Goal: Information Seeking & Learning: Find specific fact

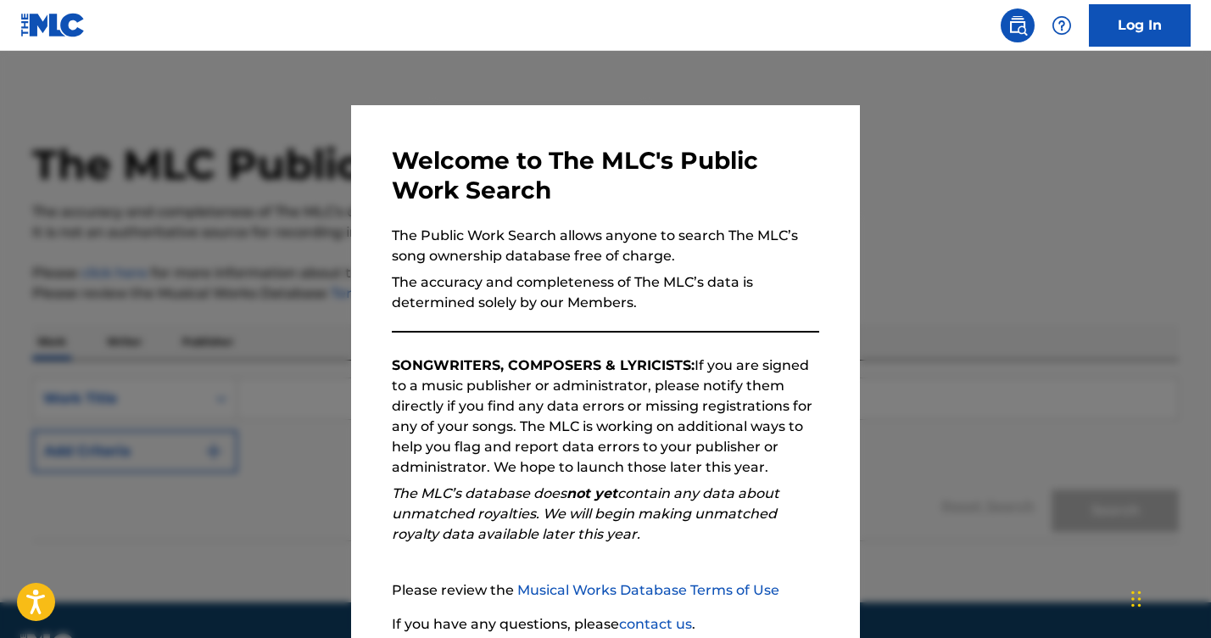
click at [871, 267] on div at bounding box center [605, 370] width 1211 height 638
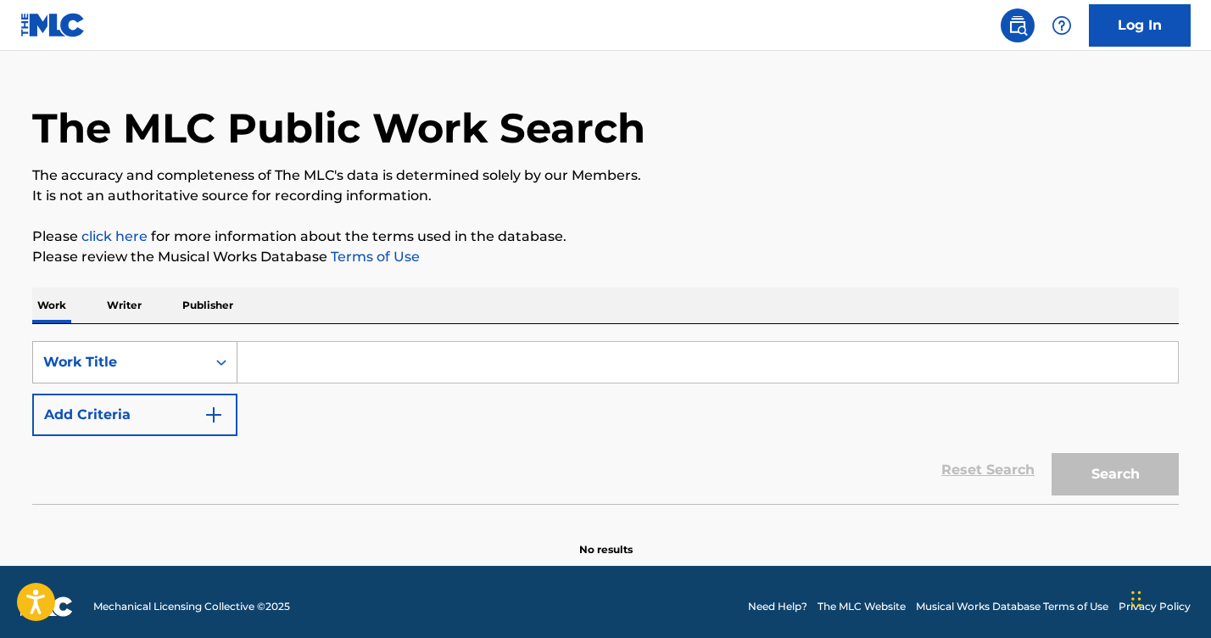
click at [221, 383] on div "Work Title" at bounding box center [134, 362] width 205 height 42
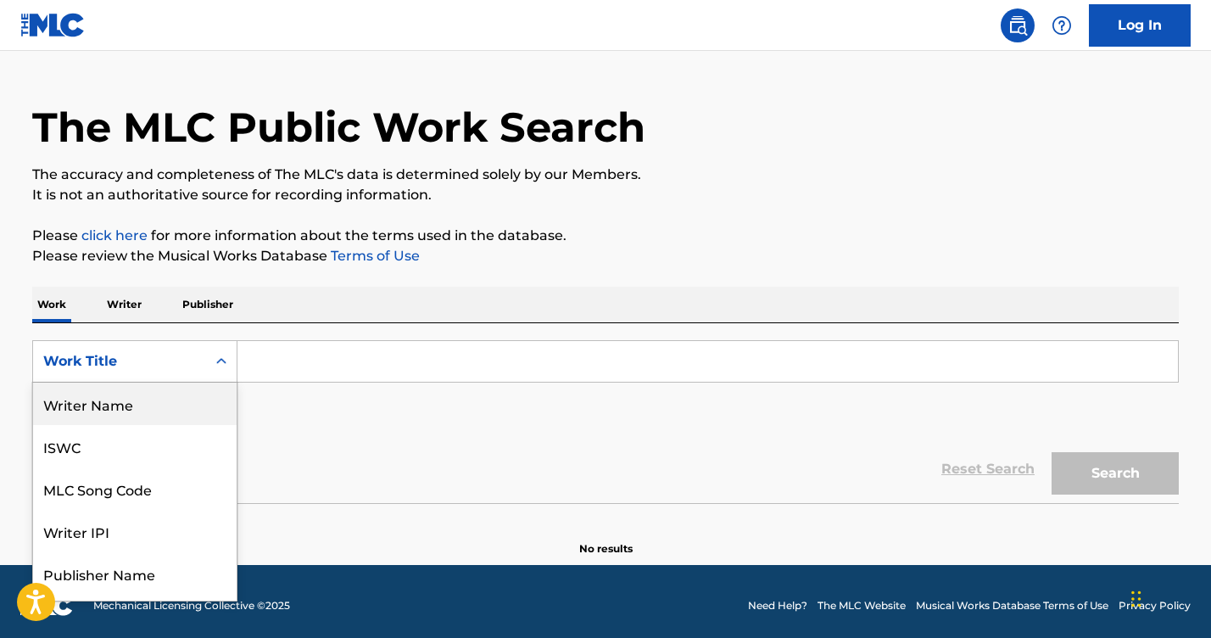
click at [106, 416] on div "Writer Name" at bounding box center [135, 404] width 204 height 42
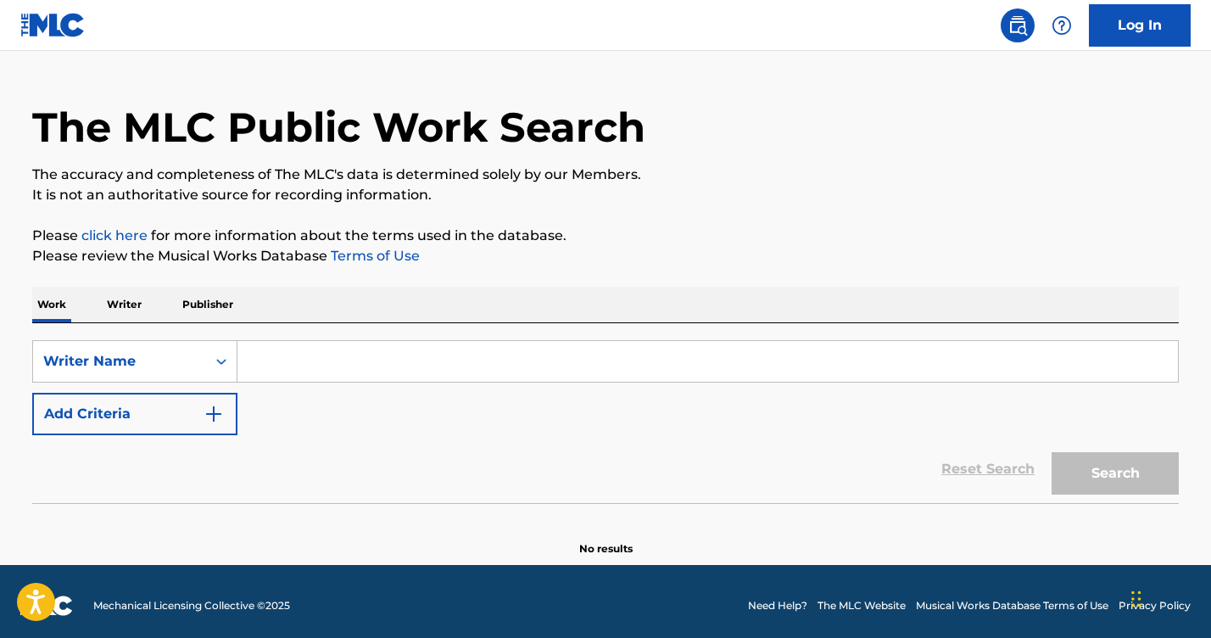
click at [308, 357] on input "Search Form" at bounding box center [708, 361] width 941 height 41
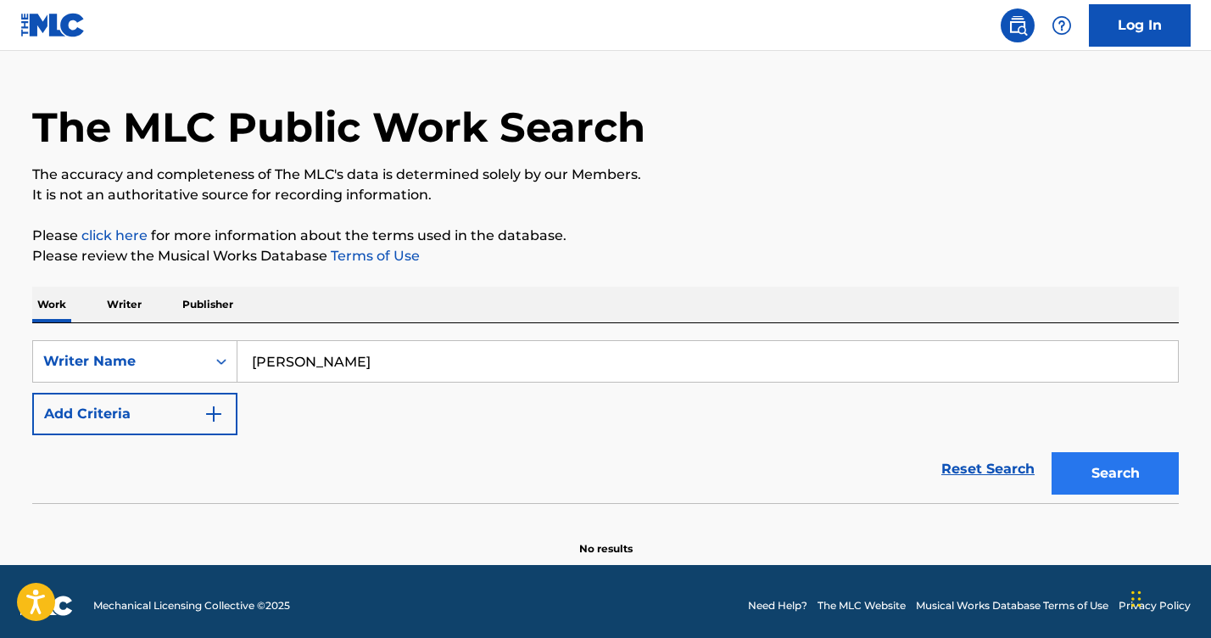
type input "[PERSON_NAME]"
click at [1126, 474] on button "Search" at bounding box center [1115, 473] width 127 height 42
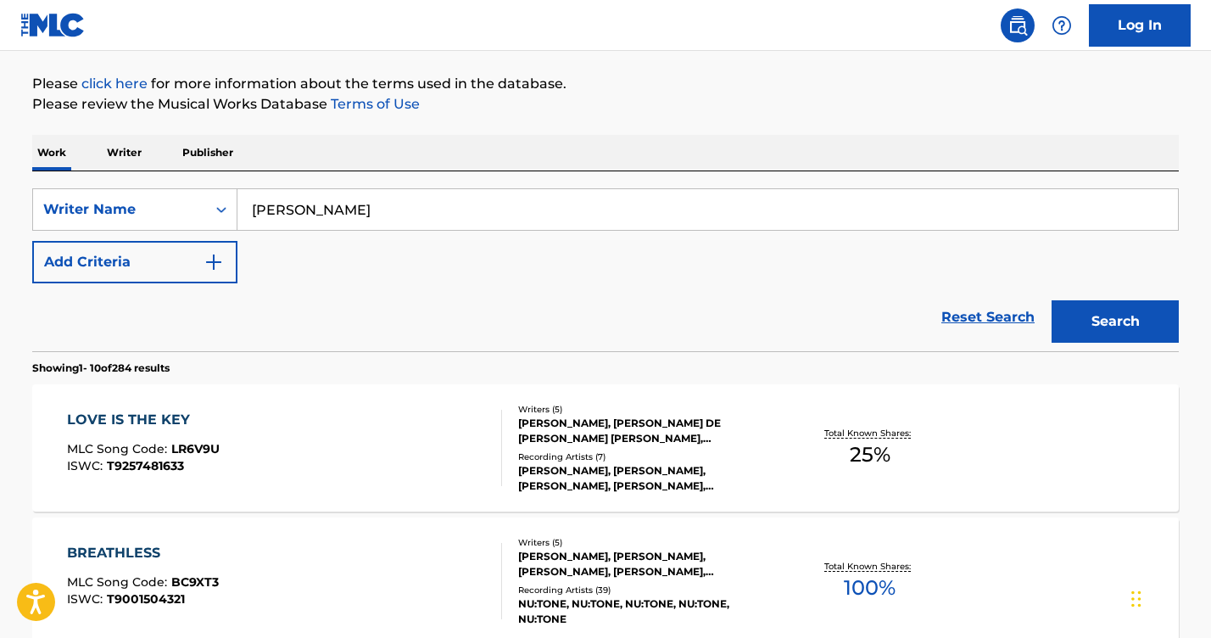
scroll to position [200, 0]
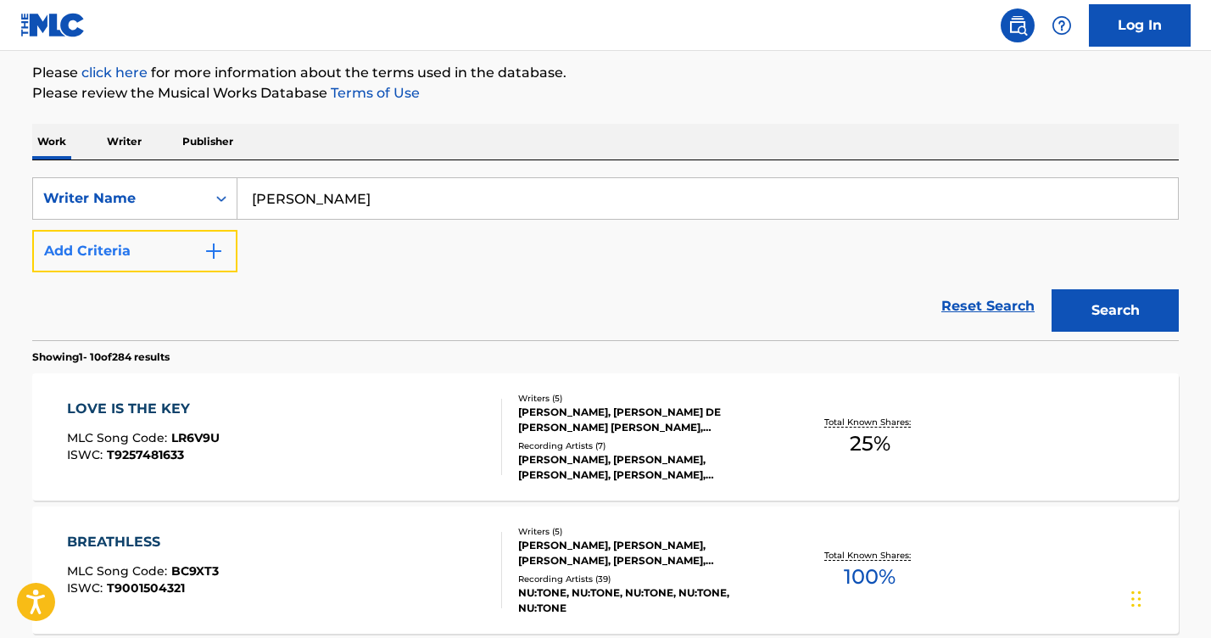
click at [215, 250] on img "Search Form" at bounding box center [214, 251] width 20 height 20
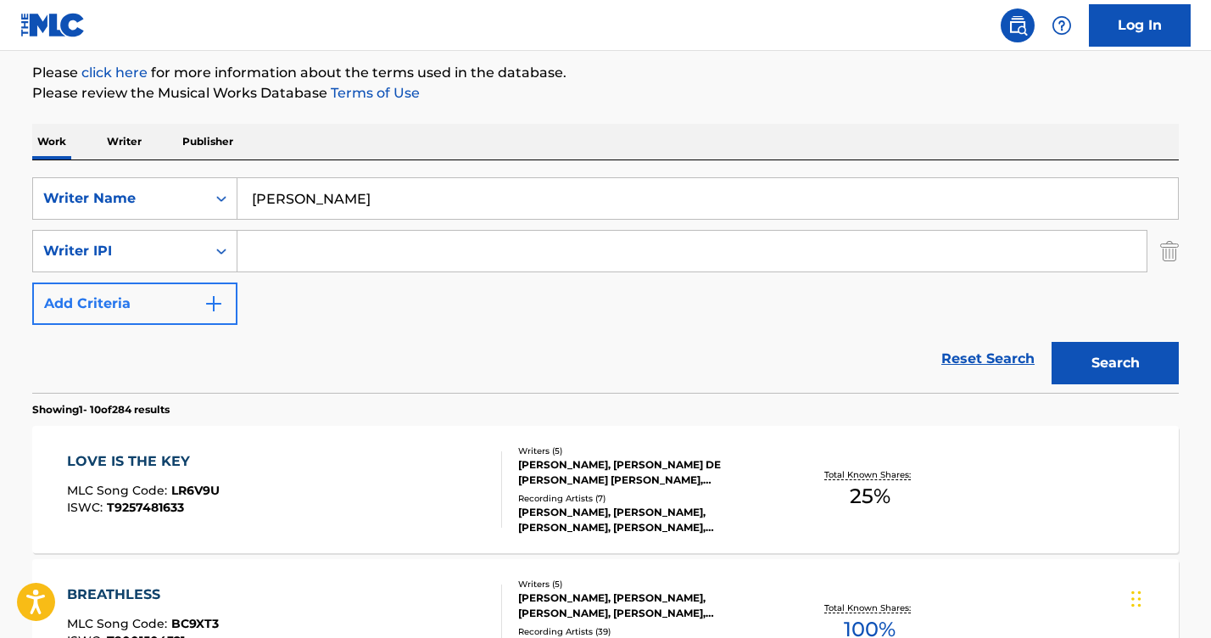
click at [215, 250] on icon "Search Form" at bounding box center [221, 251] width 17 height 17
click at [344, 284] on div "SearchWithCriteriacc4066a6-aa05-4e41-b0ba-c664e9416a5e Writer Name [PERSON_NAME…" at bounding box center [605, 251] width 1147 height 148
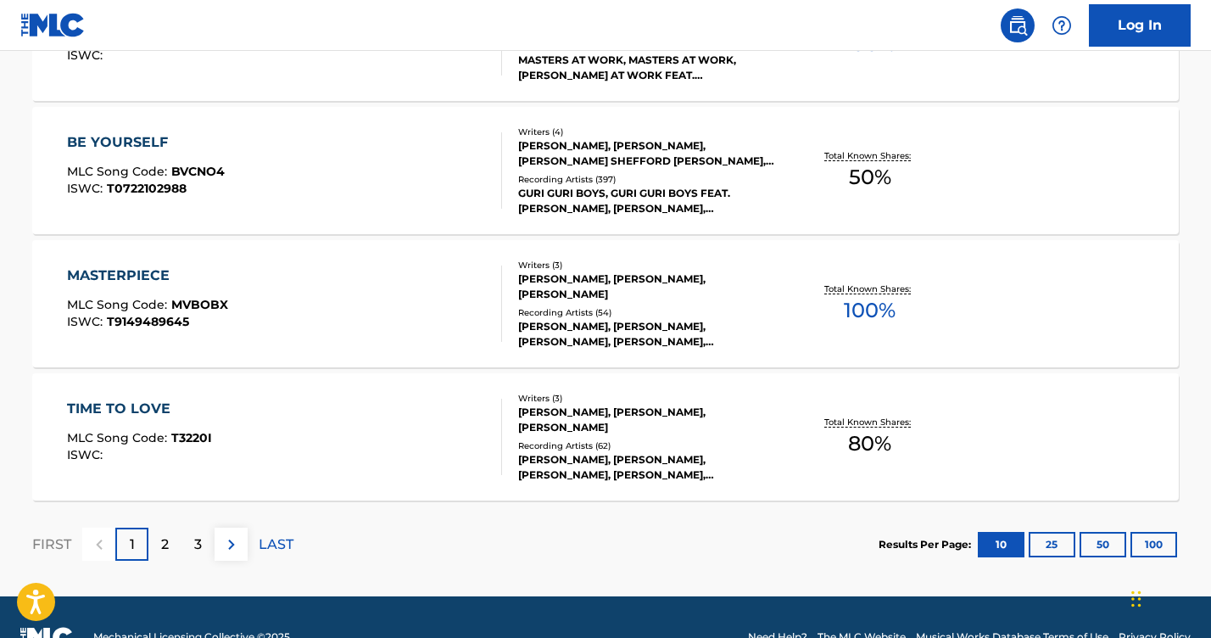
scroll to position [1464, 0]
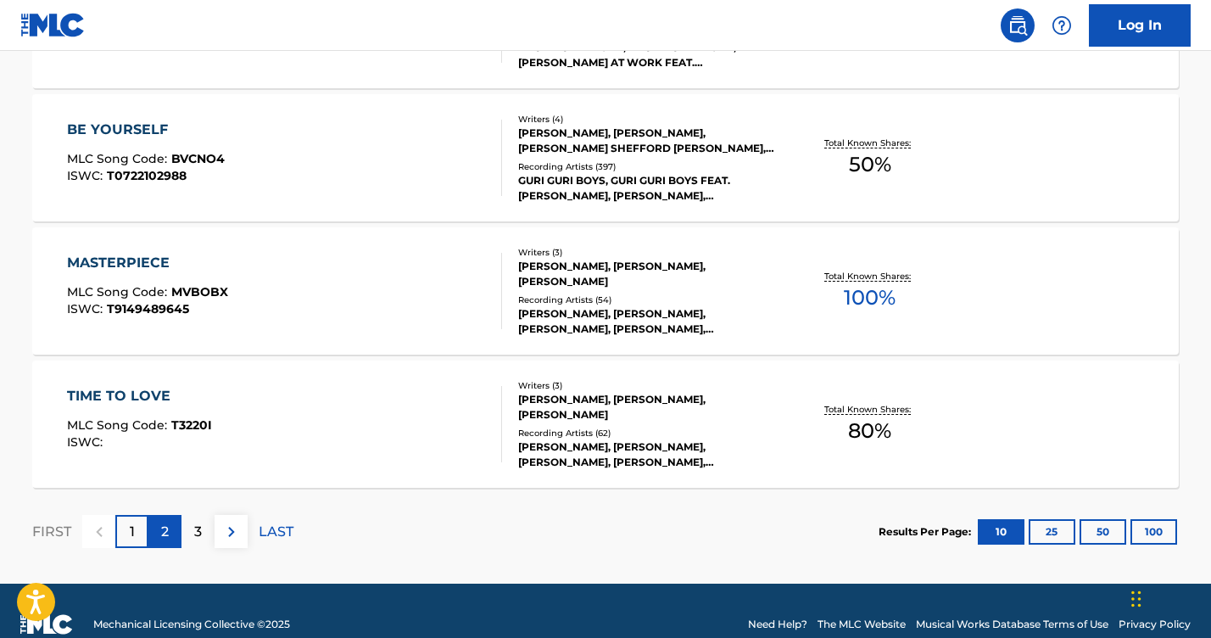
click at [171, 533] on div "2" at bounding box center [164, 531] width 33 height 33
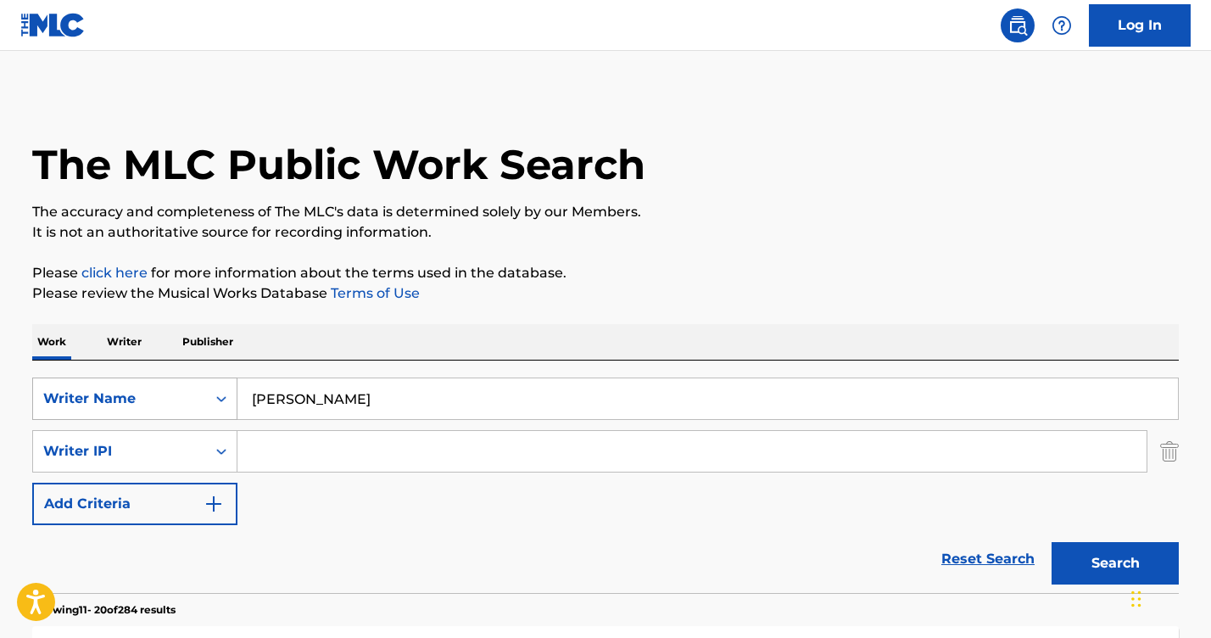
scroll to position [37, 0]
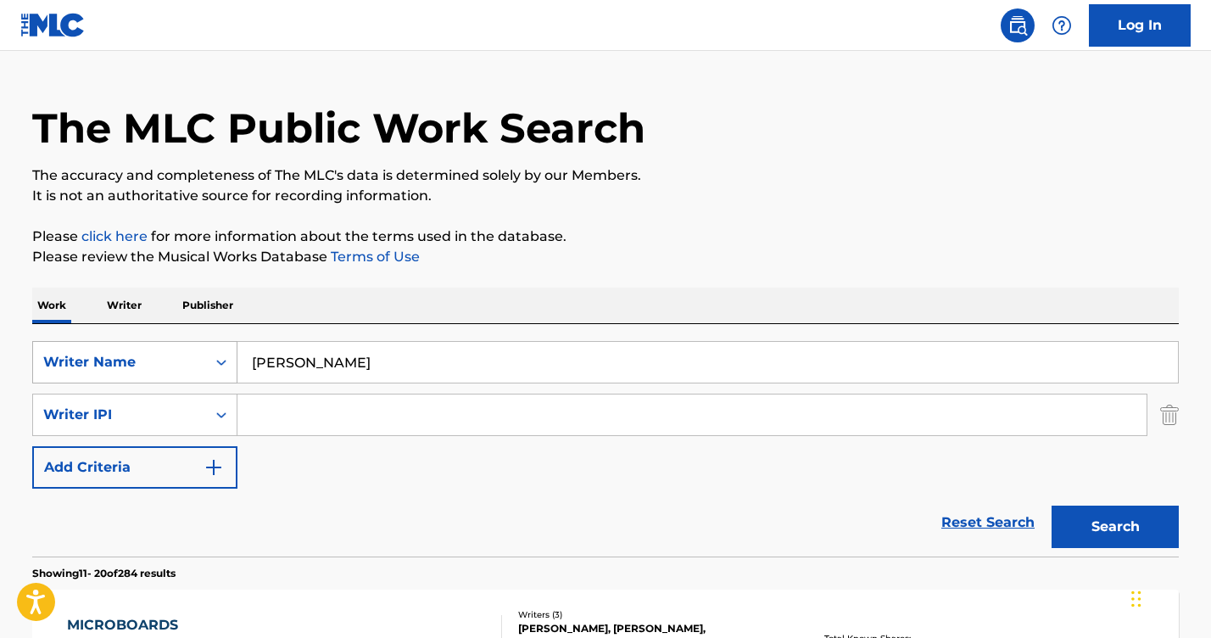
click at [217, 383] on div "Writer Name" at bounding box center [134, 362] width 205 height 42
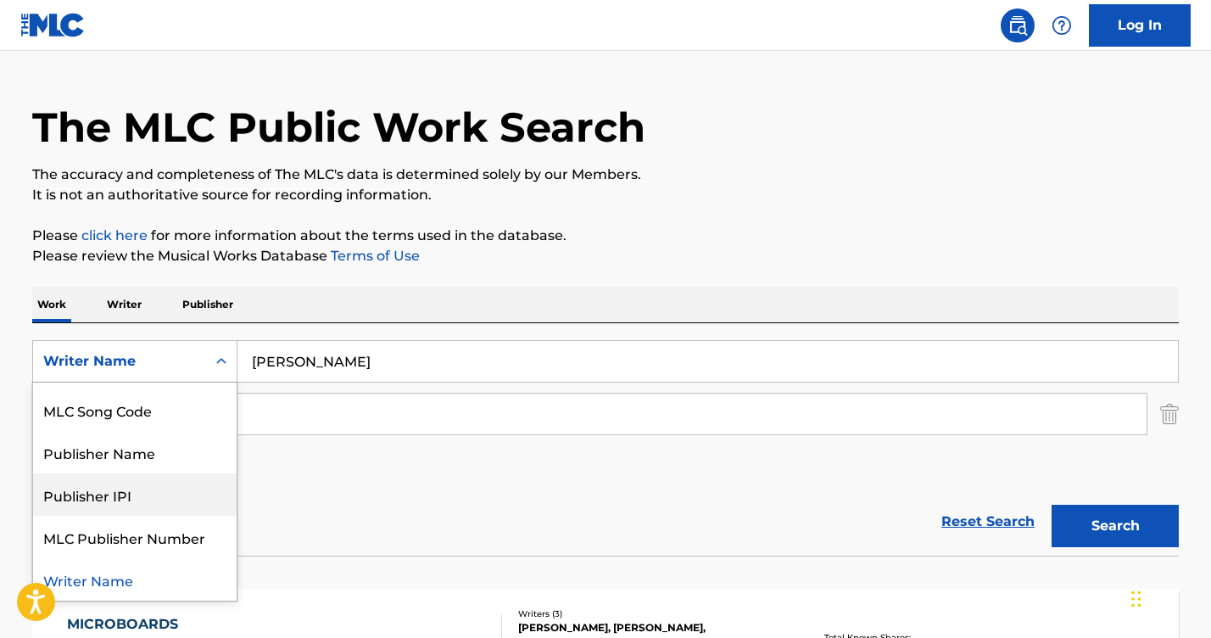
scroll to position [0, 0]
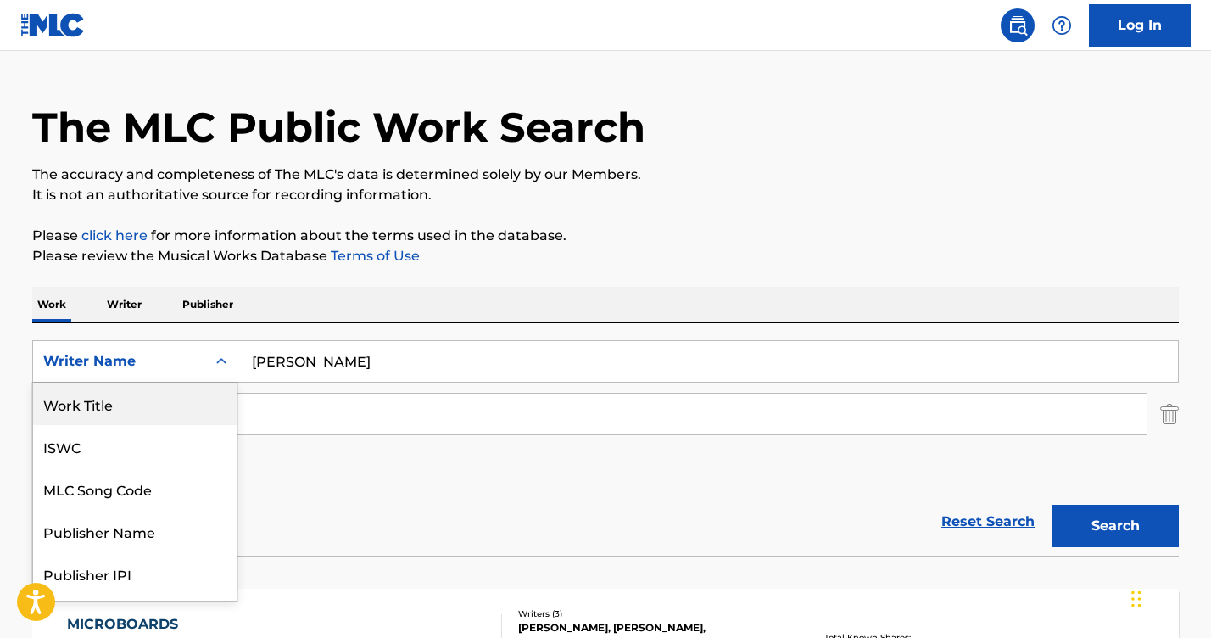
click at [108, 411] on div "Work Title" at bounding box center [135, 404] width 204 height 42
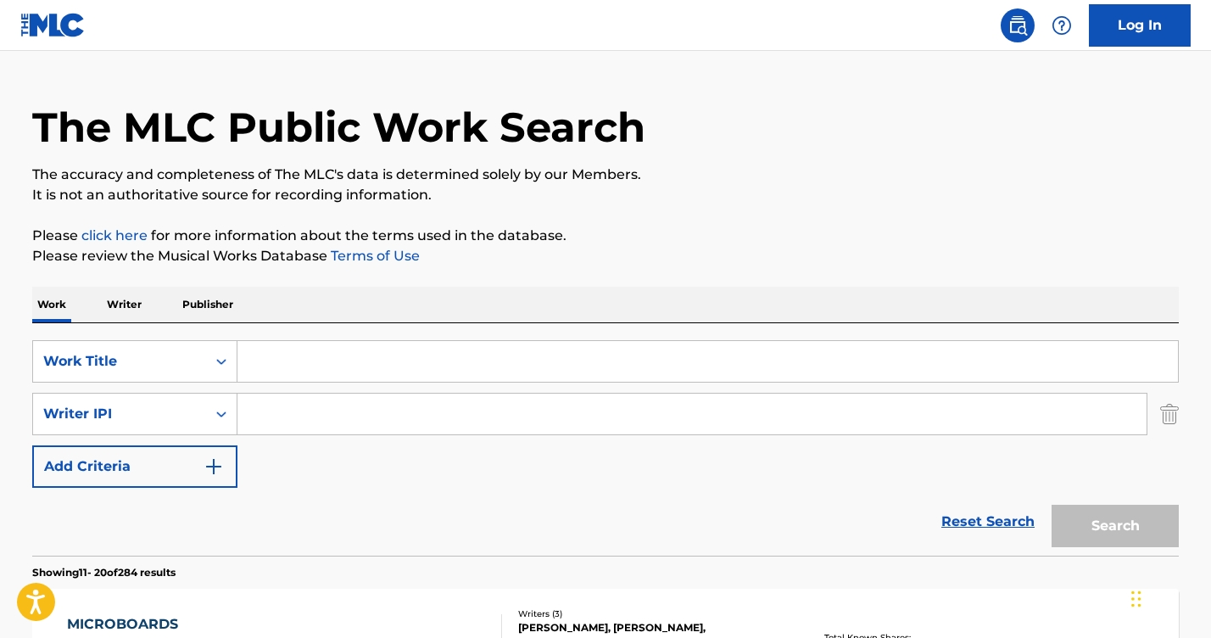
click at [277, 369] on input "Search Form" at bounding box center [708, 361] width 941 height 41
type input "Hideaway"
click at [227, 406] on icon "Search Form" at bounding box center [221, 414] width 17 height 17
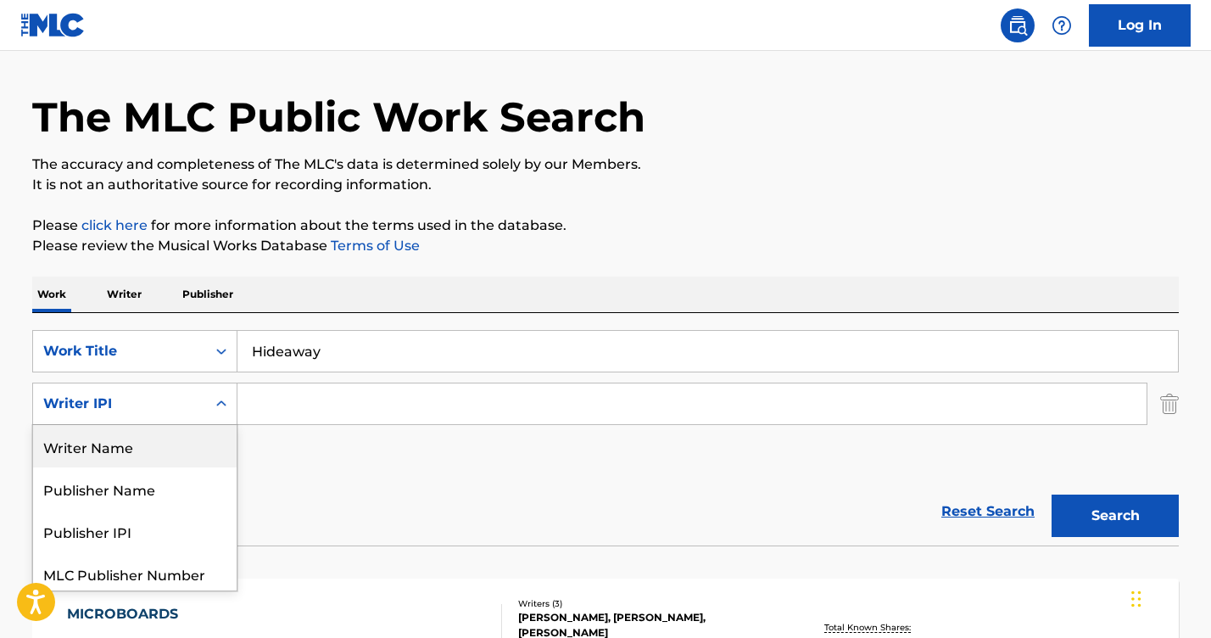
click at [142, 449] on div "Writer Name" at bounding box center [135, 446] width 204 height 42
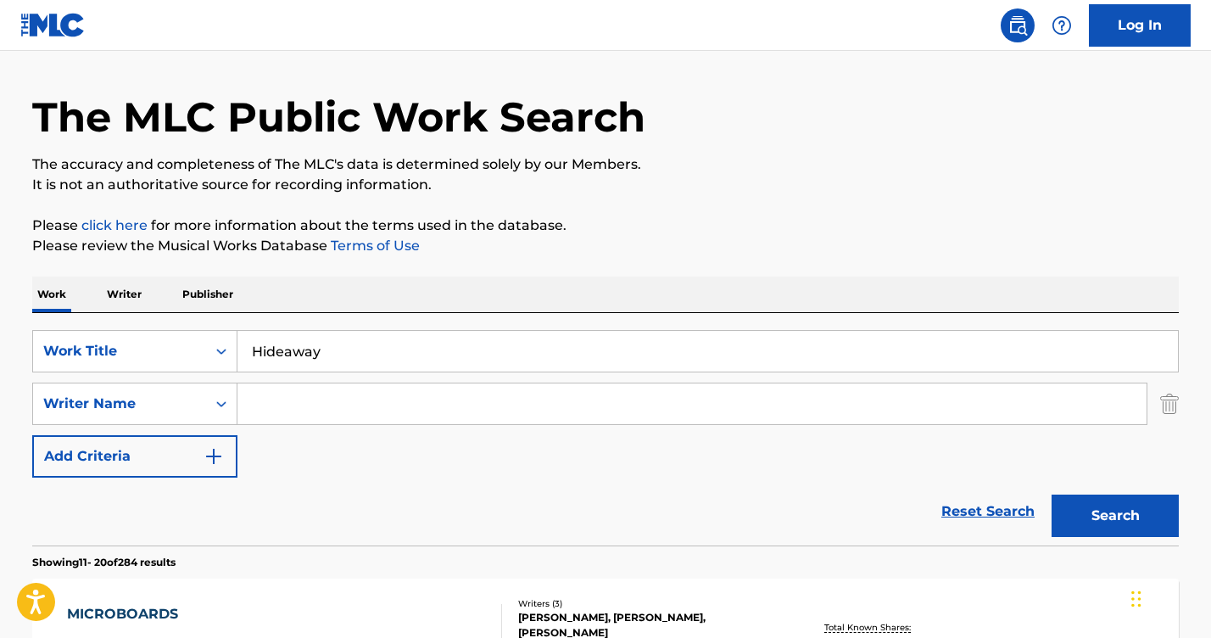
click at [304, 398] on input "Search Form" at bounding box center [692, 403] width 909 height 41
type input "[PERSON_NAME]"
click at [1052, 495] on button "Search" at bounding box center [1115, 516] width 127 height 42
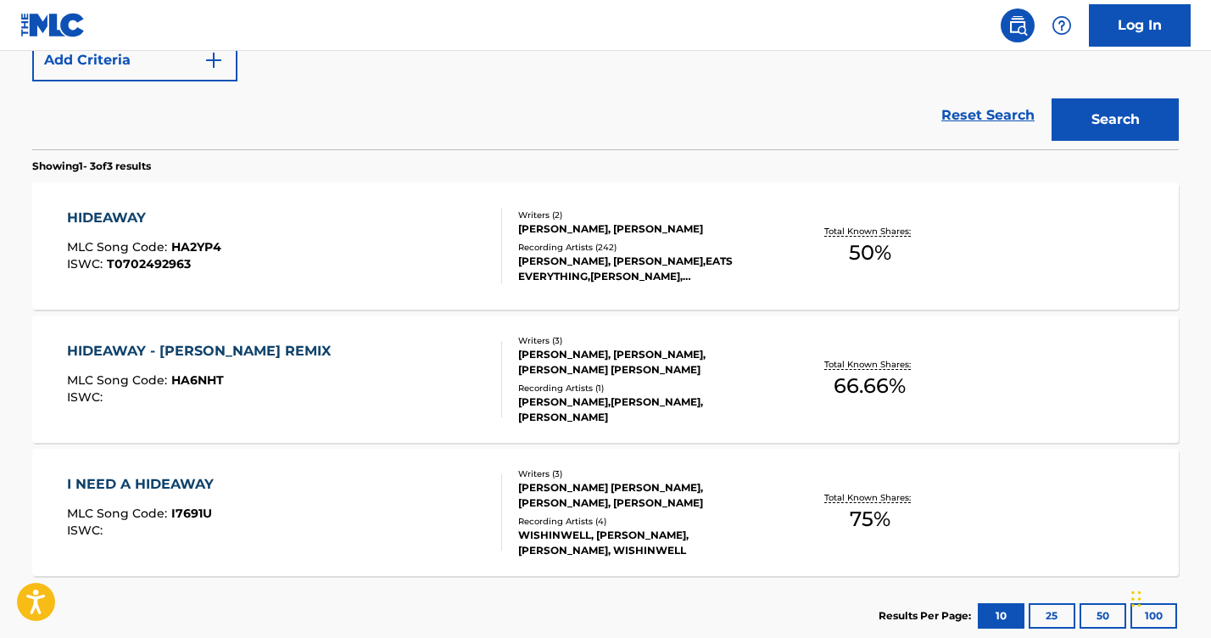
scroll to position [440, 0]
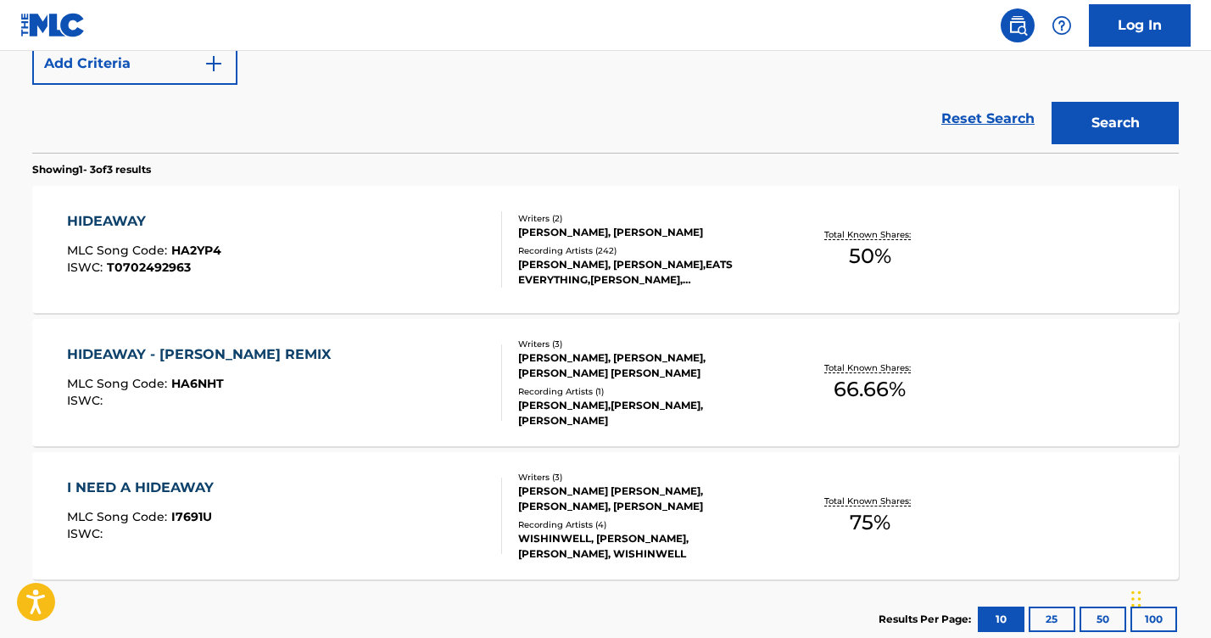
click at [131, 223] on div "HIDEAWAY" at bounding box center [144, 221] width 154 height 20
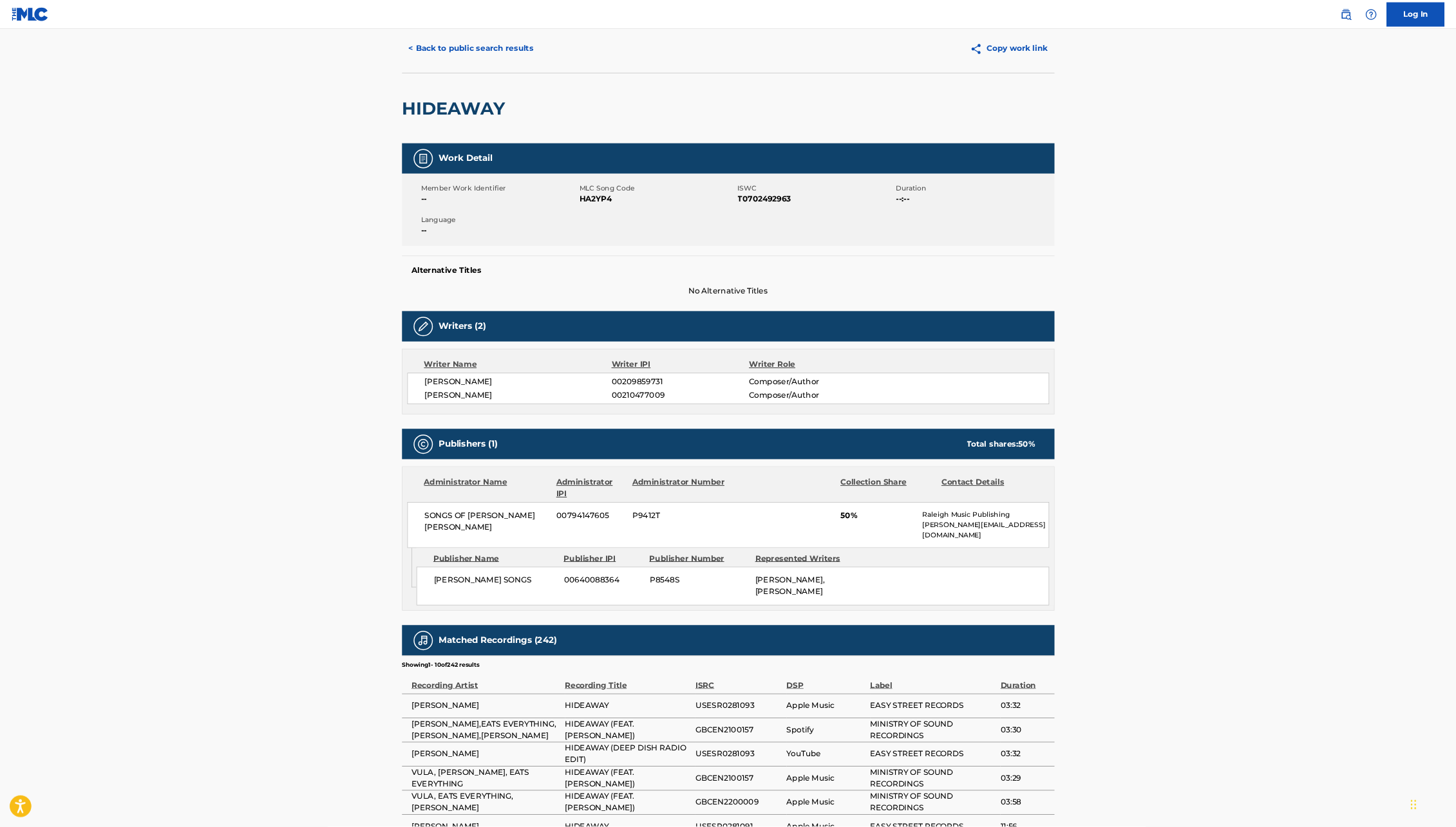
scroll to position [38, 0]
